Goal: Task Accomplishment & Management: Complete application form

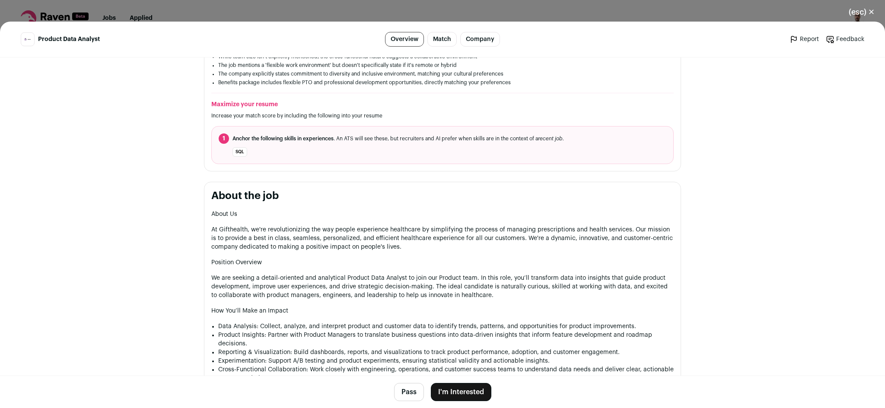
scroll to position [274, 0]
click at [441, 389] on button "I'm Interested" at bounding box center [461, 392] width 61 height 18
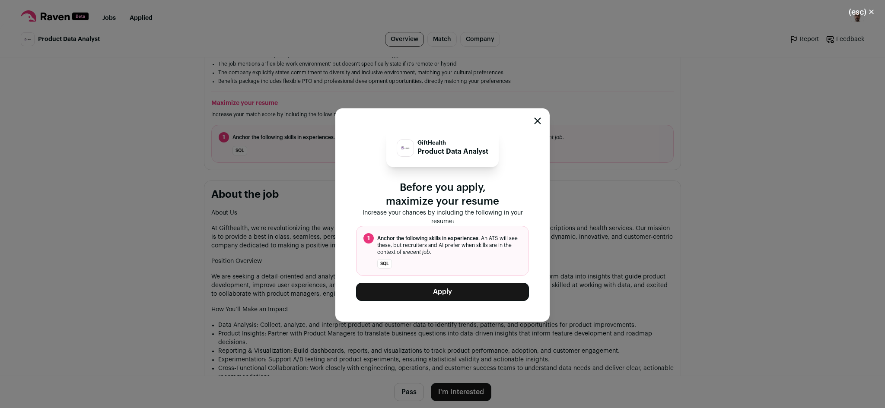
click at [468, 290] on button "Apply" at bounding box center [442, 292] width 173 height 18
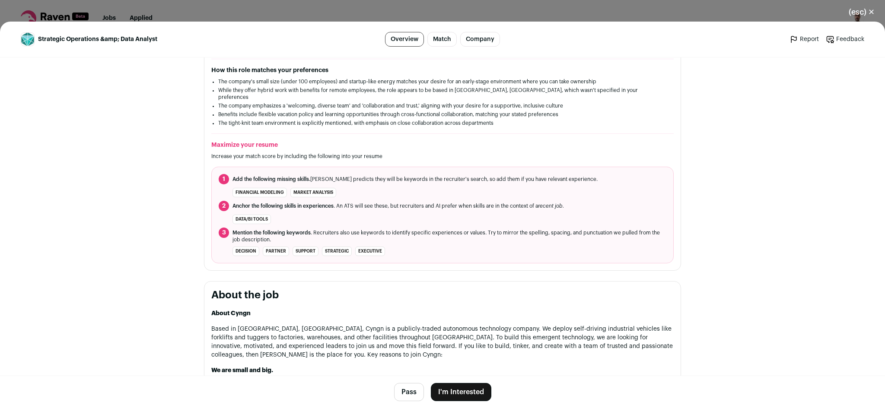
scroll to position [288, 0]
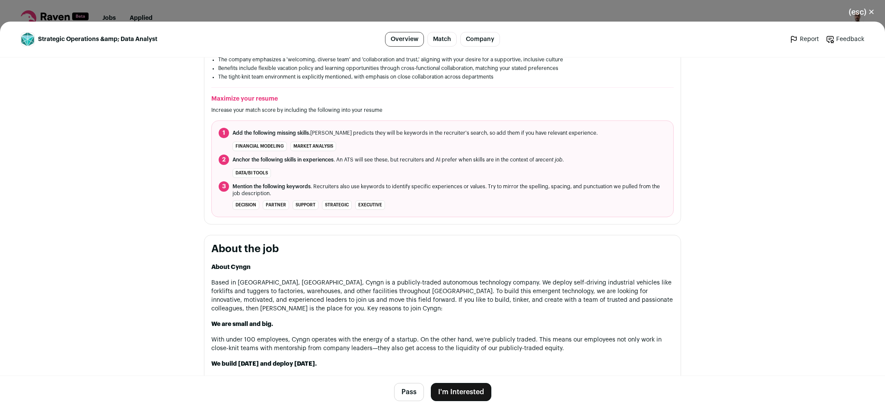
click at [457, 383] on button "I'm Interested" at bounding box center [461, 392] width 61 height 18
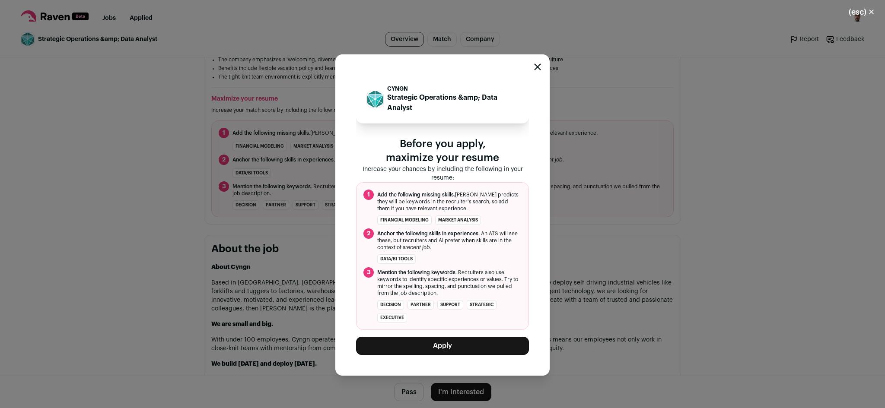
click at [457, 354] on button "Apply" at bounding box center [442, 346] width 173 height 18
